Goal: Navigation & Orientation: Find specific page/section

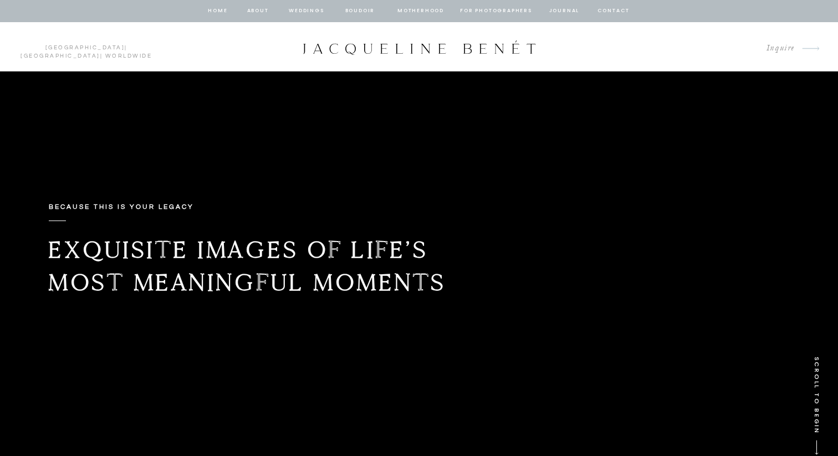
click at [311, 11] on nav "Weddings" at bounding box center [307, 11] width 38 height 10
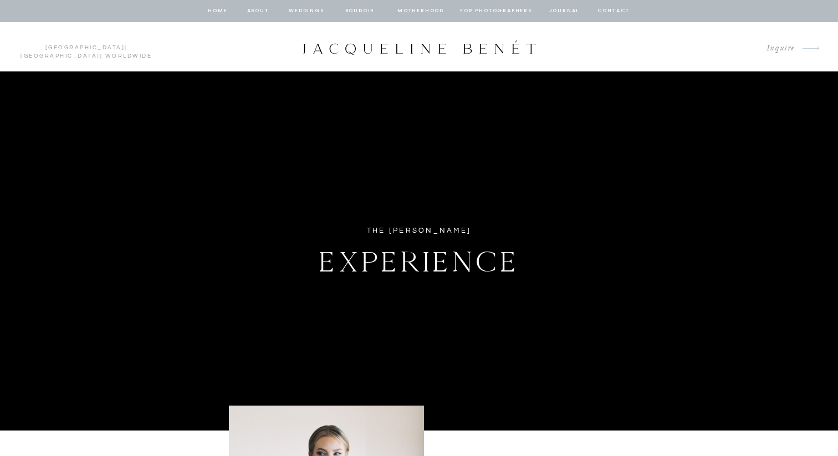
click at [219, 10] on nav "home" at bounding box center [217, 11] width 21 height 10
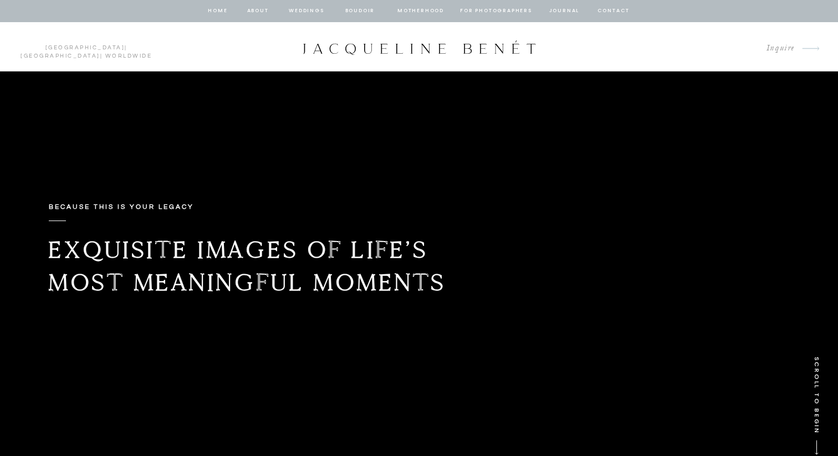
click at [45, 47] on link "[GEOGRAPHIC_DATA]" at bounding box center [85, 48] width 80 height 6
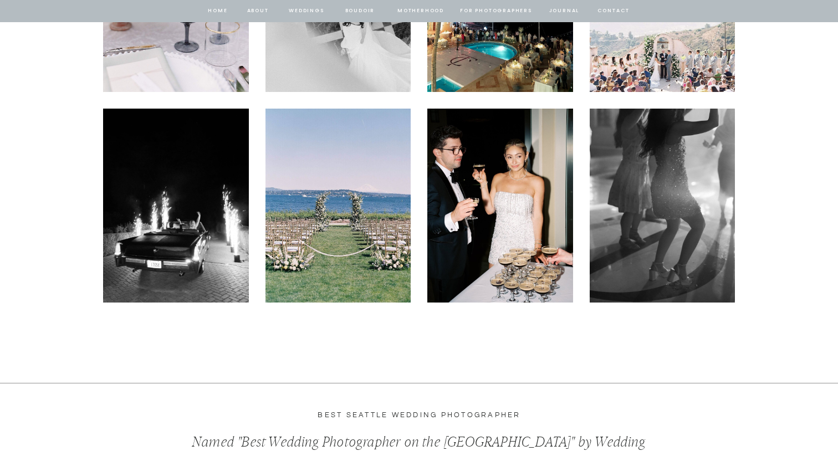
scroll to position [3381, 0]
